Goal: Navigation & Orientation: Find specific page/section

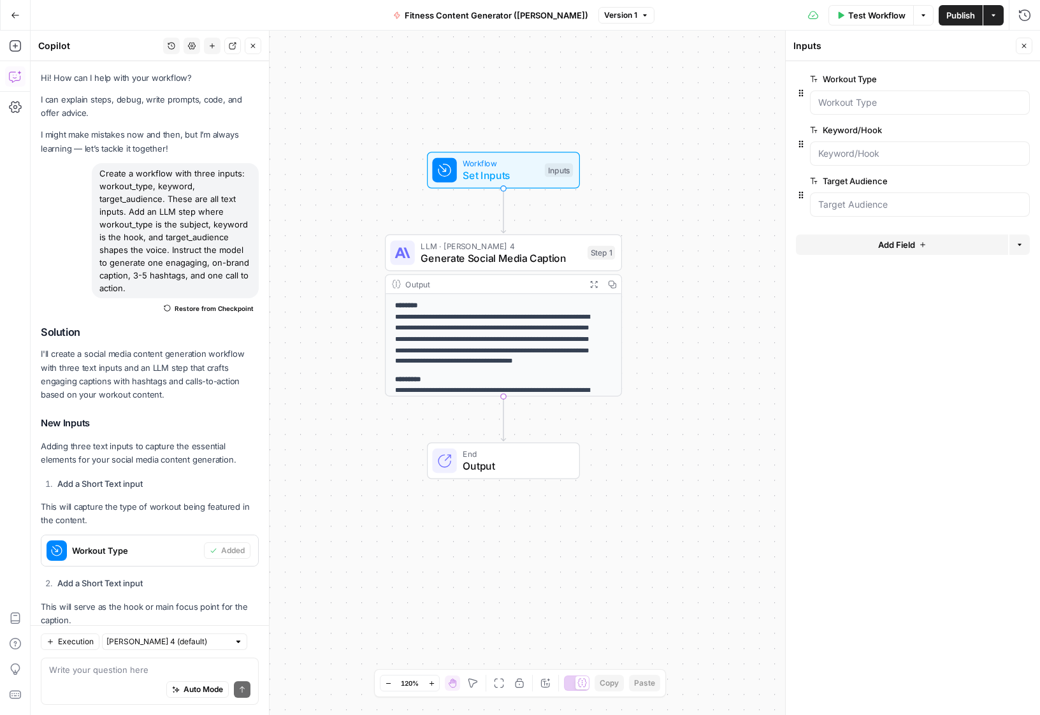
scroll to position [337, 0]
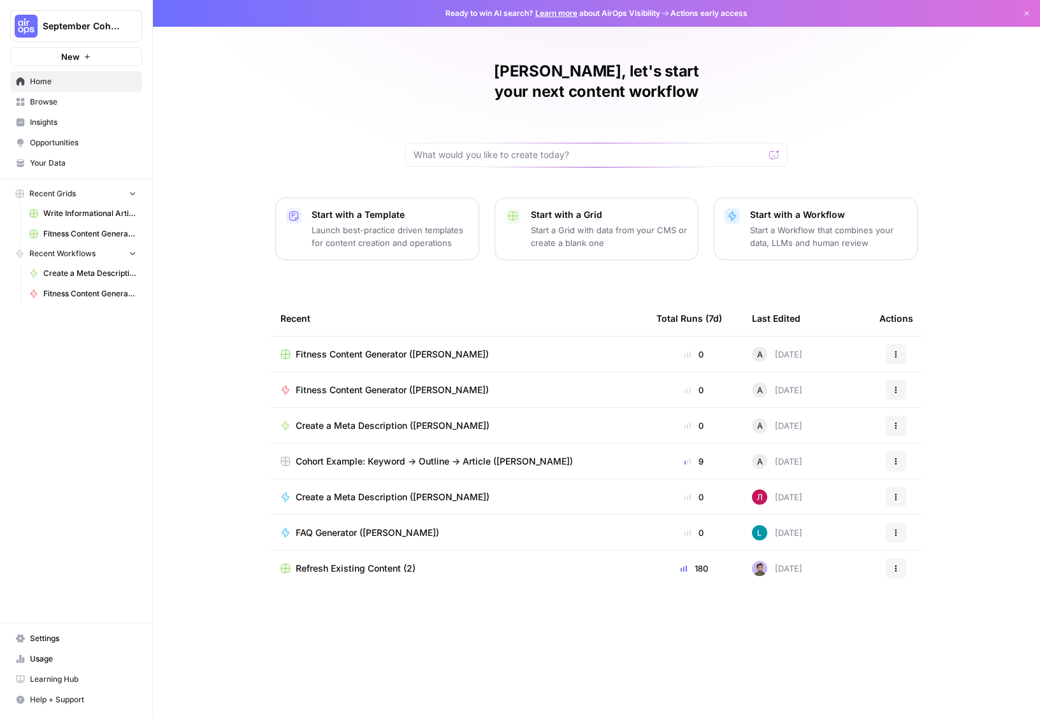
click at [99, 105] on span "Browse" at bounding box center [83, 101] width 106 height 11
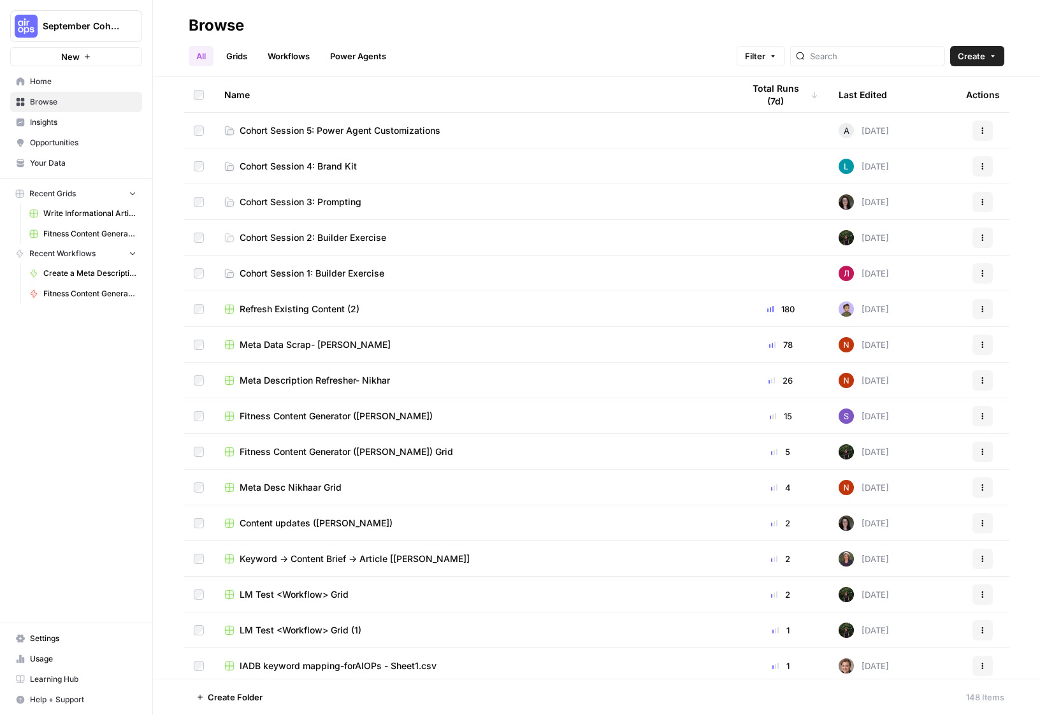
click at [242, 54] on link "Grids" at bounding box center [237, 56] width 36 height 20
